Goal: Task Accomplishment & Management: Use online tool/utility

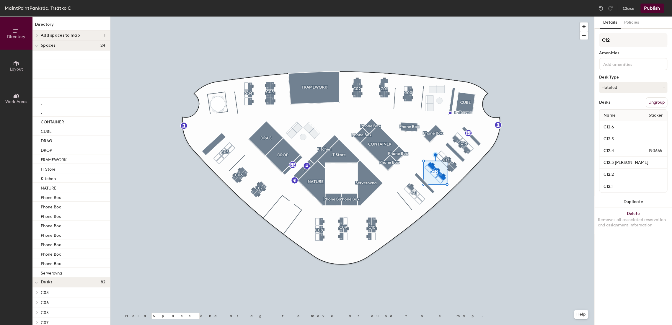
click at [654, 102] on button "Ungroup" at bounding box center [657, 102] width 22 height 10
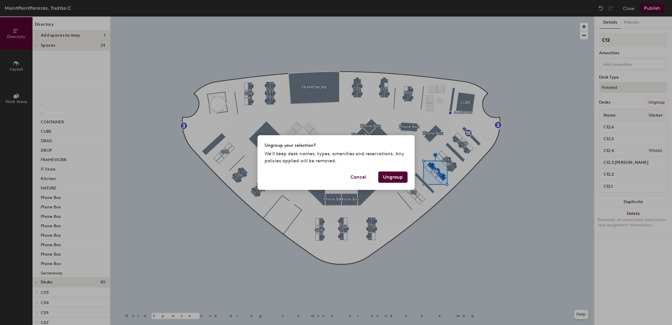
click at [395, 174] on button "Ungroup" at bounding box center [392, 177] width 29 height 11
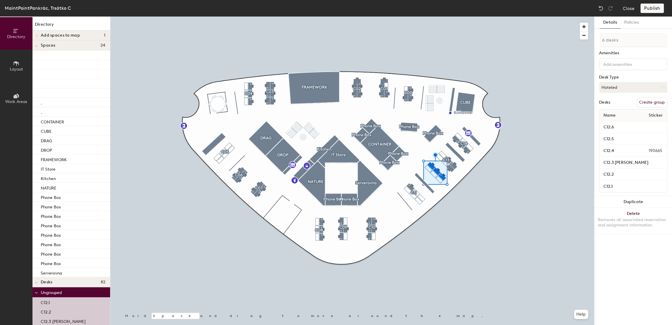
type input "1 desk"
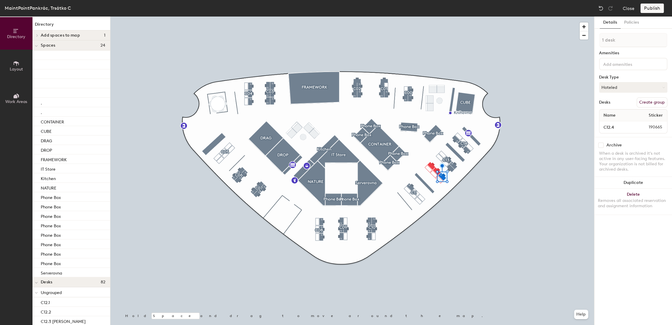
click at [651, 126] on span "190665" at bounding box center [650, 127] width 31 height 6
click at [601, 144] on input "checkbox" at bounding box center [600, 145] width 5 height 5
checkbox input "true"
click at [647, 125] on span "190665" at bounding box center [650, 127] width 31 height 6
click at [653, 125] on span "190665" at bounding box center [650, 127] width 31 height 6
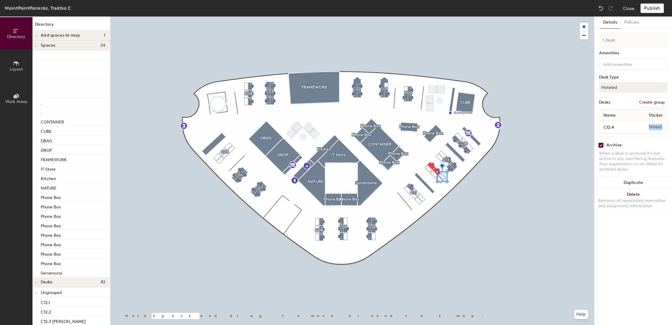
drag, startPoint x: 664, startPoint y: 126, endPoint x: 635, endPoint y: 126, distance: 28.3
click at [635, 126] on span "190665" at bounding box center [650, 127] width 31 height 6
click at [601, 144] on input "checkbox" at bounding box center [600, 145] width 5 height 5
checkbox input "true"
click at [655, 127] on input "C12.5" at bounding box center [633, 127] width 65 height 8
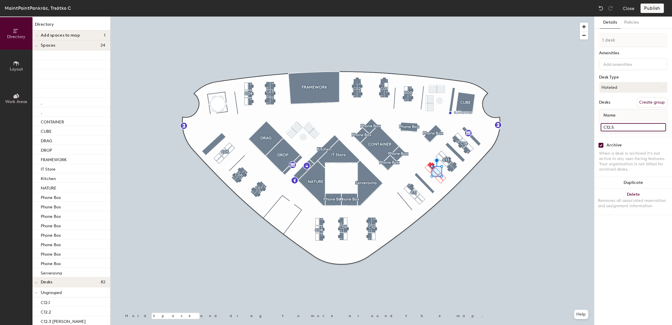
click at [652, 126] on input "C12.5" at bounding box center [633, 127] width 65 height 8
type input "C12.5 [PERSON_NAME]"
click at [602, 143] on input "checkbox" at bounding box center [600, 145] width 5 height 5
checkbox input "true"
click at [662, 127] on input "C12.6" at bounding box center [633, 127] width 65 height 8
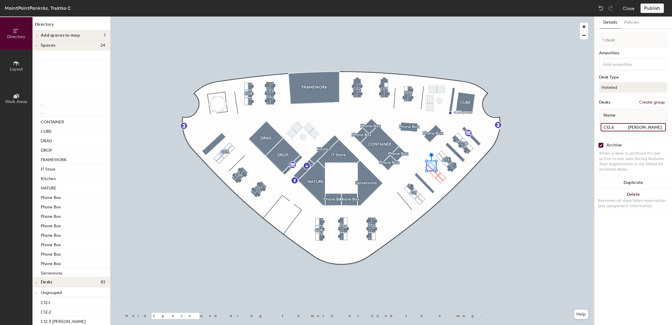
type input "C12.6 [PERSON_NAME]"
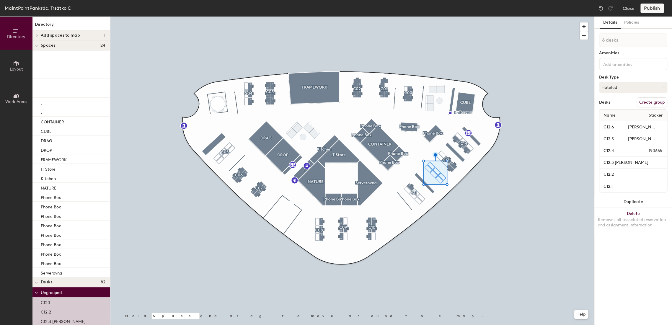
click at [657, 102] on button "Create group" at bounding box center [652, 102] width 31 height 10
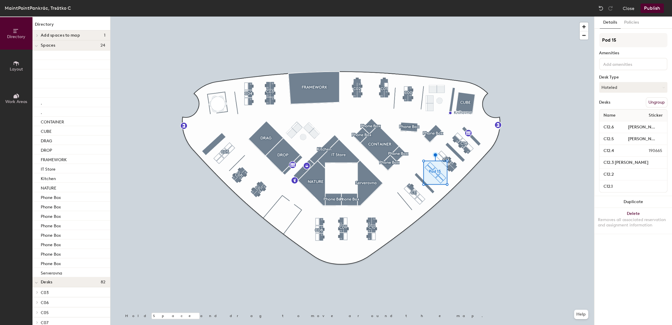
click at [593, 42] on div "Directory Layout Work Areas Directory Add spaces to map 1 HOCUS FOCUS Spaces 24…" at bounding box center [336, 171] width 672 height 309
type input "C12"
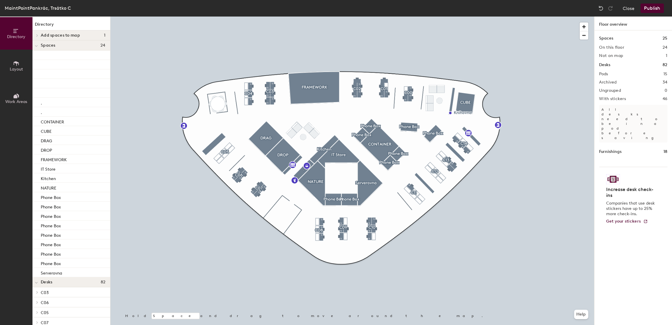
click at [652, 6] on button "Publish" at bounding box center [651, 8] width 23 height 9
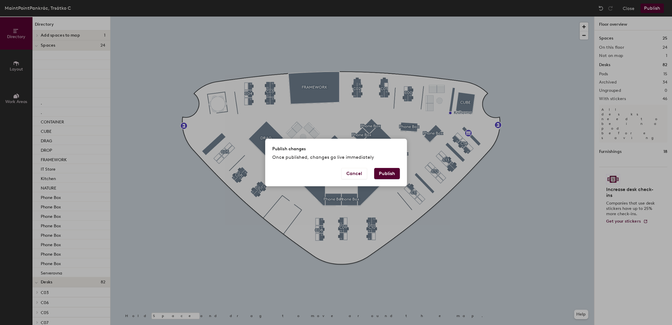
click at [378, 174] on button "Publish" at bounding box center [387, 173] width 26 height 11
